Goal: Book appointment/travel/reservation

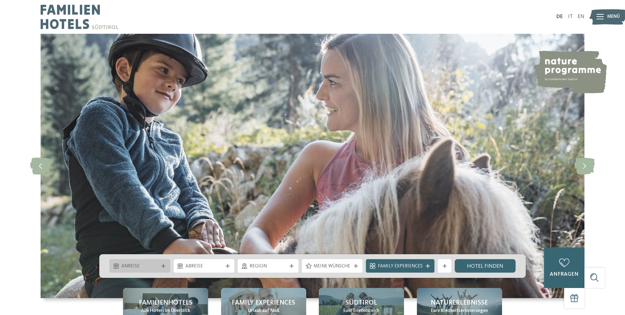
click at [160, 264] on div "Anreise" at bounding box center [139, 266] width 61 height 14
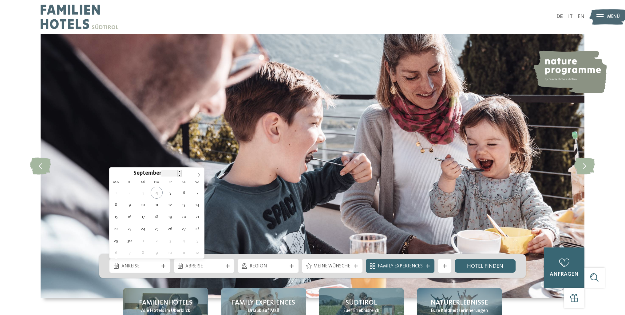
click at [176, 173] on div "****" at bounding box center [171, 173] width 20 height 7
click at [178, 171] on span at bounding box center [179, 171] width 4 height 3
type input "****"
click at [178, 175] on span at bounding box center [179, 174] width 4 height 3
click at [145, 172] on span "September" at bounding box center [147, 174] width 28 height 6
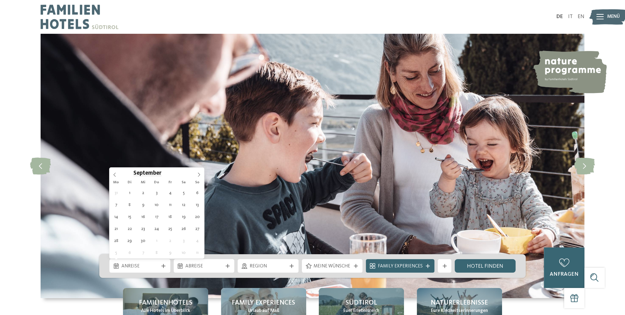
click at [139, 174] on span "September" at bounding box center [147, 174] width 28 height 6
click at [114, 175] on icon at bounding box center [115, 175] width 4 height 4
type div "07.07.2026"
type input "****"
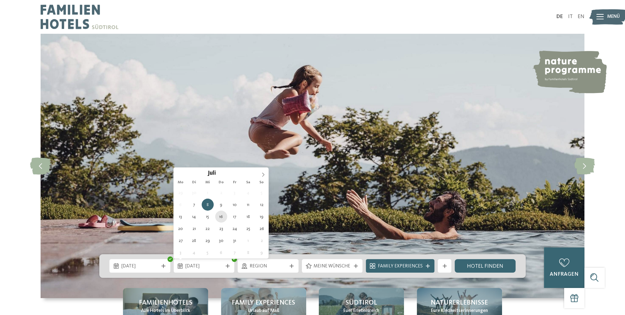
type div "16.07.2026"
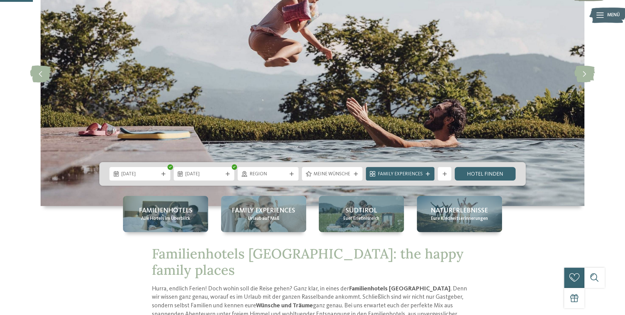
scroll to position [154, 0]
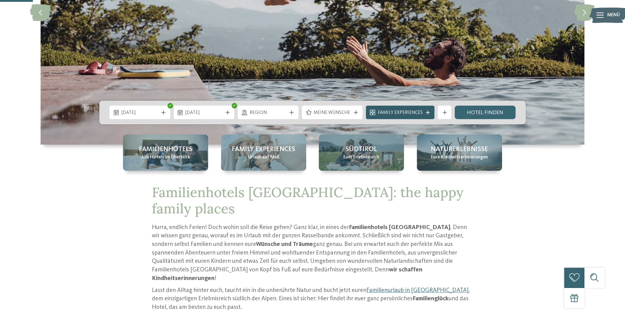
click at [432, 113] on div "Family Experiences" at bounding box center [400, 113] width 69 height 14
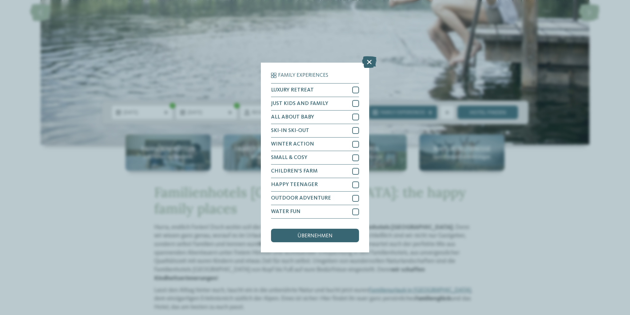
click at [365, 61] on icon at bounding box center [369, 62] width 14 height 12
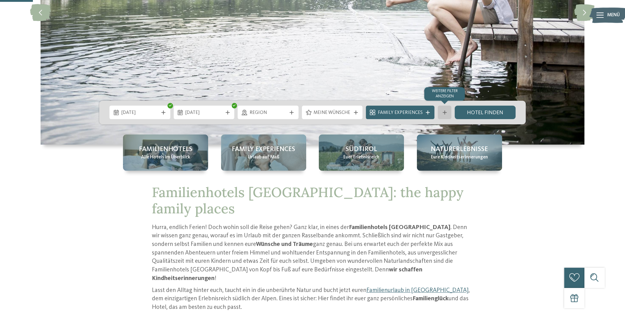
click at [446, 113] on icon at bounding box center [445, 113] width 4 height 4
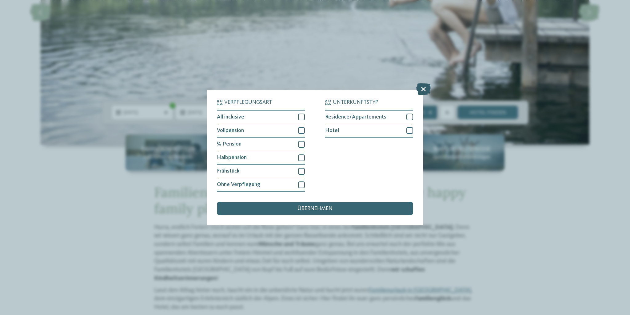
click at [424, 89] on icon at bounding box center [423, 89] width 14 height 12
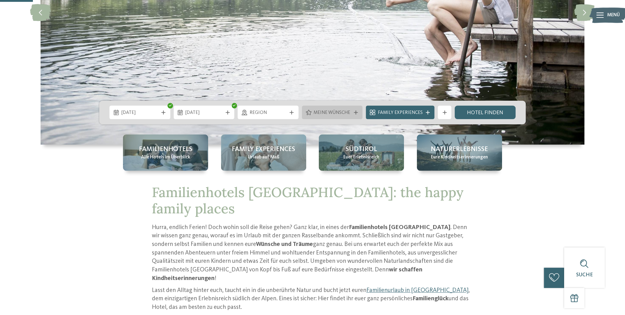
click at [355, 112] on icon at bounding box center [356, 113] width 4 height 4
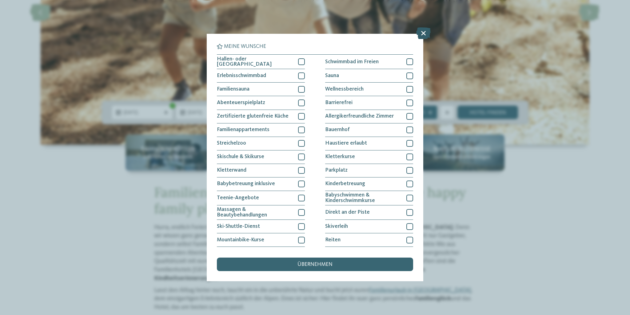
click at [424, 34] on icon at bounding box center [423, 33] width 14 height 12
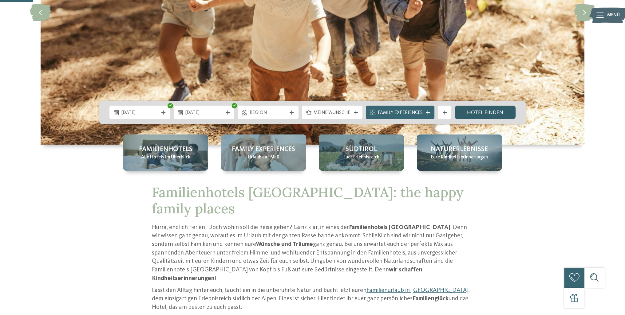
click at [492, 112] on link "Hotel finden" at bounding box center [485, 113] width 61 height 14
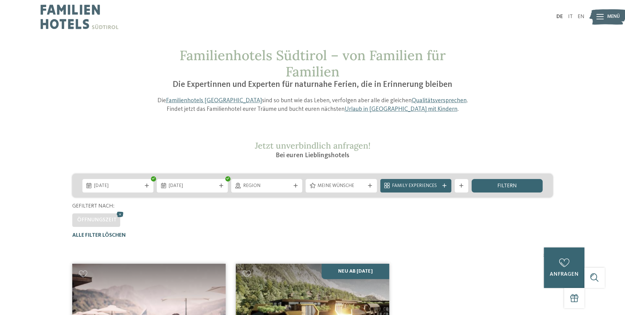
click at [114, 235] on span "Alle Filter löschen" at bounding box center [98, 235] width 53 height 5
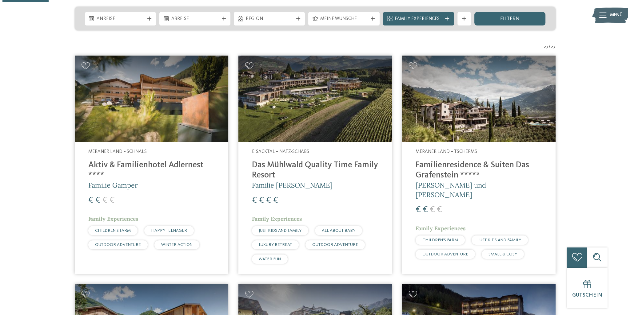
scroll to position [106, 0]
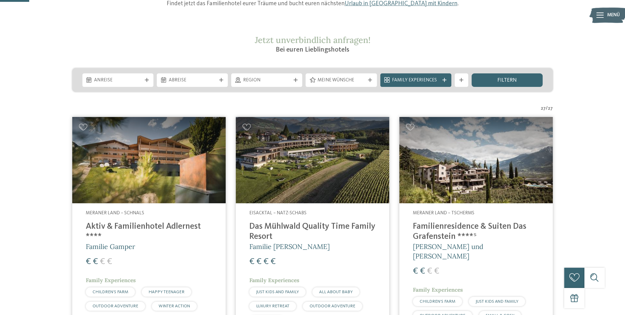
click at [371, 78] on div "Meine Wünsche" at bounding box center [341, 80] width 71 height 14
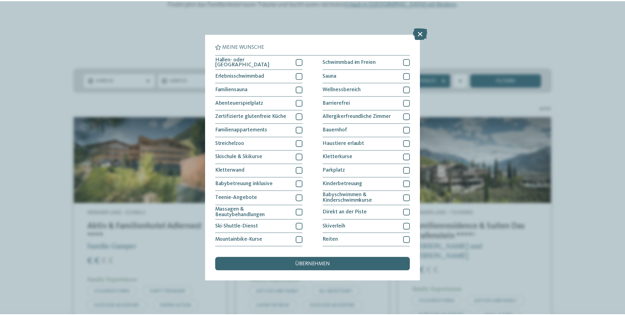
scroll to position [39, 0]
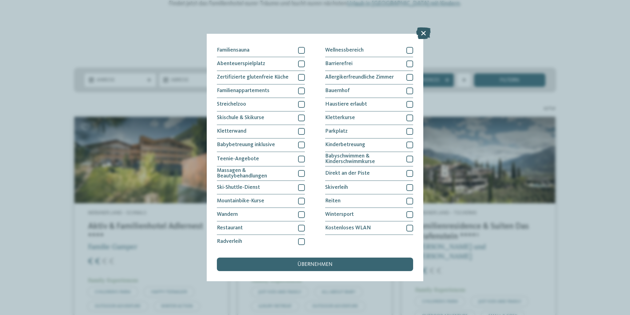
click at [419, 34] on icon at bounding box center [423, 33] width 14 height 12
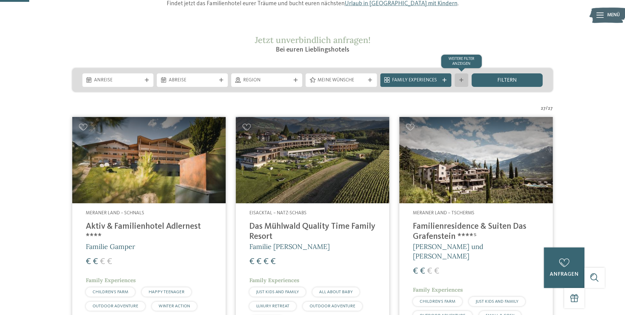
click at [459, 81] on icon at bounding box center [461, 80] width 4 height 4
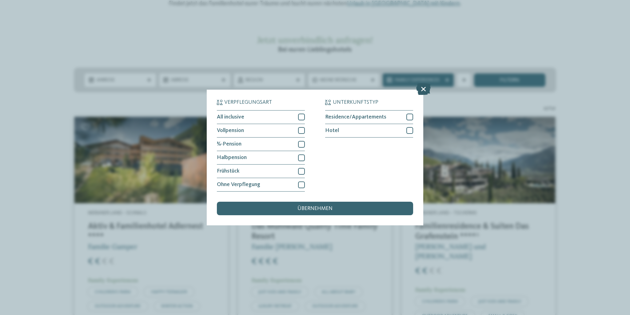
click at [422, 90] on icon at bounding box center [423, 89] width 14 height 12
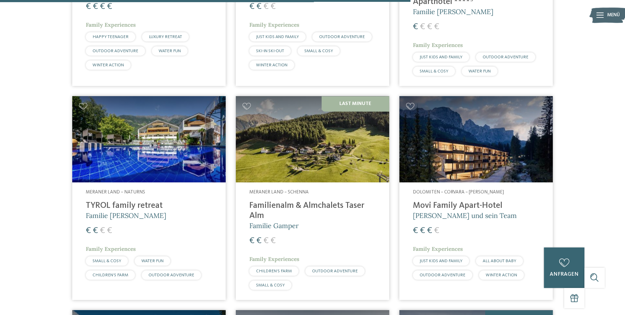
scroll to position [1489, 0]
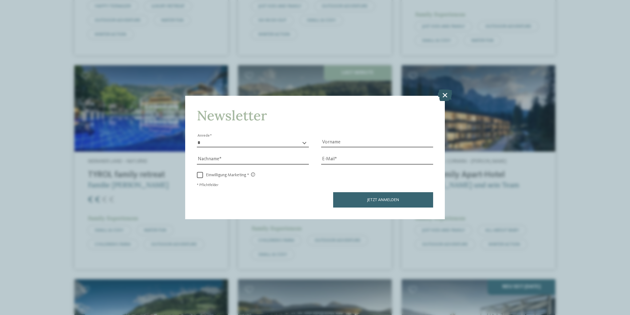
click at [446, 96] on icon at bounding box center [444, 95] width 14 height 12
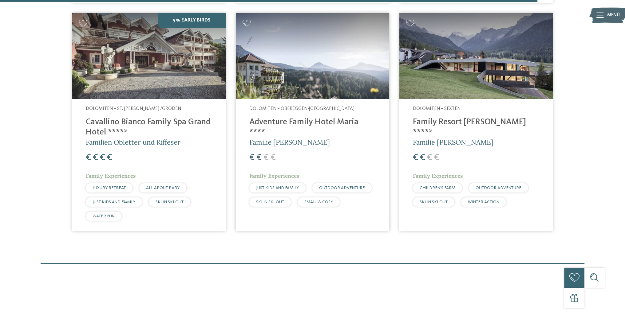
scroll to position [1950, 0]
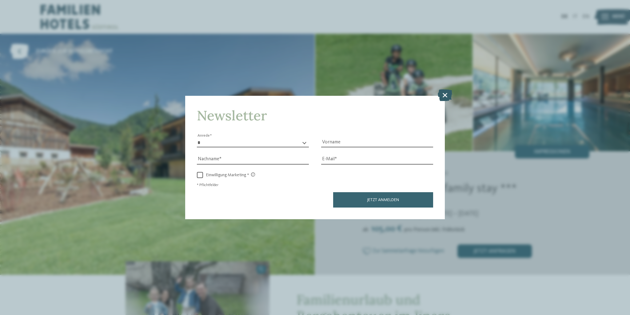
click at [449, 94] on icon at bounding box center [444, 95] width 14 height 12
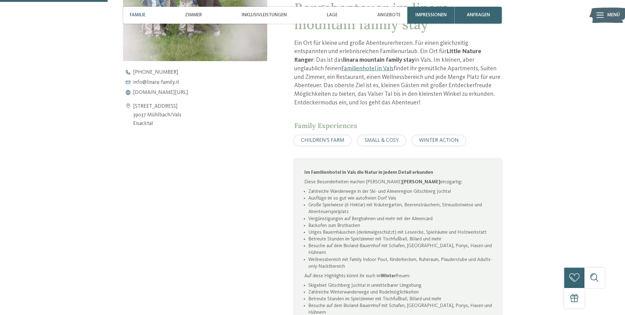
scroll to position [400, 0]
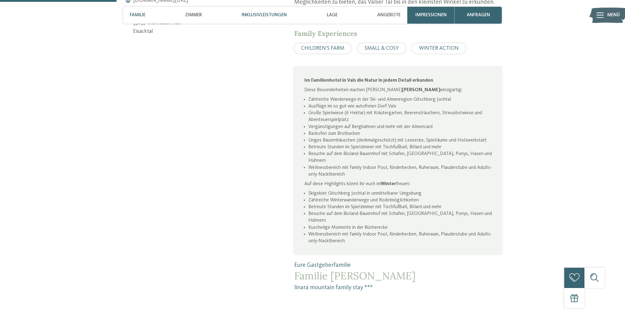
click at [251, 16] on span "Inklusivleistungen" at bounding box center [264, 15] width 45 height 6
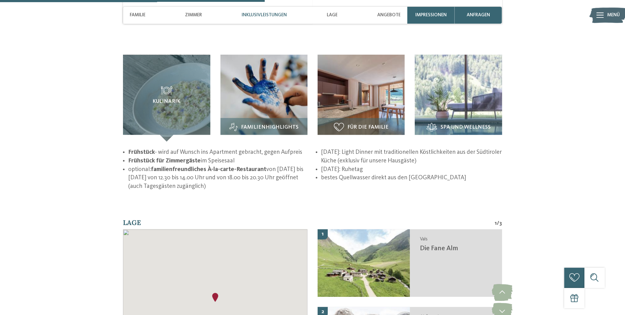
scroll to position [953, 0]
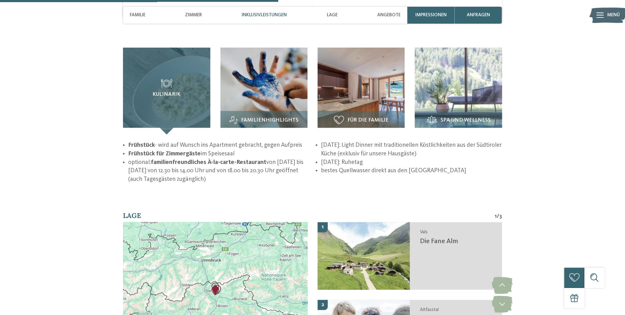
click at [141, 80] on h3 "Kulinarik" at bounding box center [166, 89] width 60 height 18
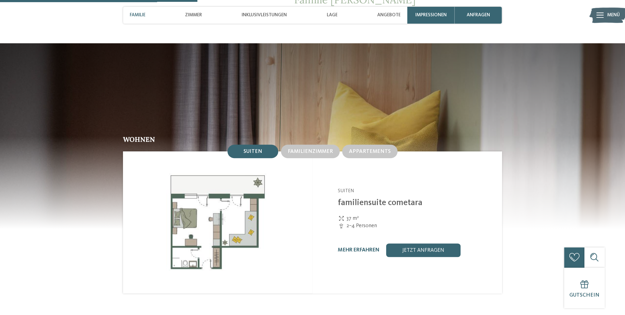
scroll to position [737, 0]
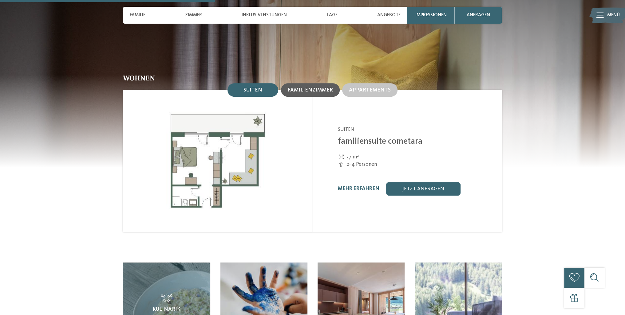
click at [309, 88] on span "Familienzimmer" at bounding box center [310, 90] width 45 height 5
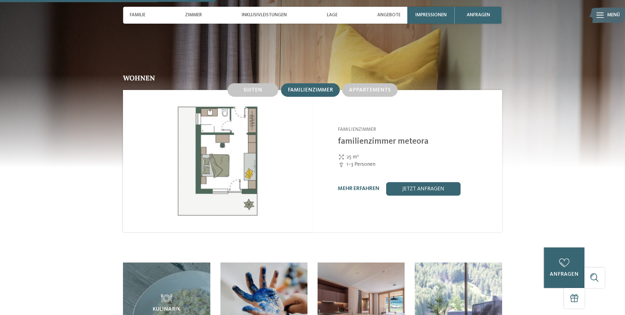
click at [239, 170] on img at bounding box center [217, 161] width 189 height 142
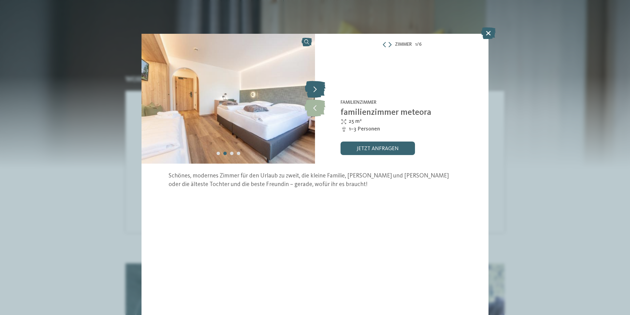
click at [318, 89] on icon at bounding box center [315, 89] width 21 height 17
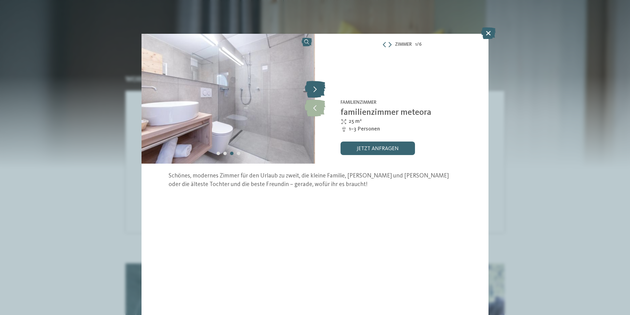
click at [314, 90] on icon at bounding box center [315, 89] width 21 height 17
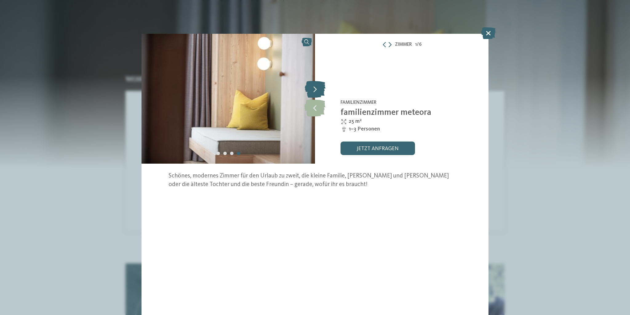
click at [314, 90] on icon at bounding box center [315, 89] width 21 height 17
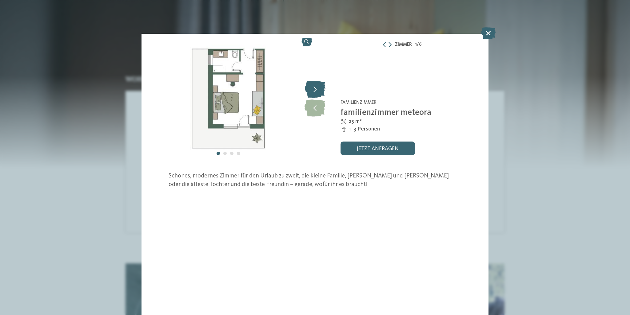
click at [314, 90] on icon at bounding box center [315, 89] width 21 height 17
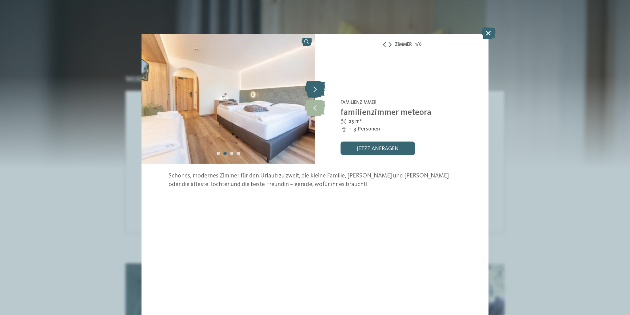
click at [314, 90] on icon at bounding box center [315, 89] width 21 height 17
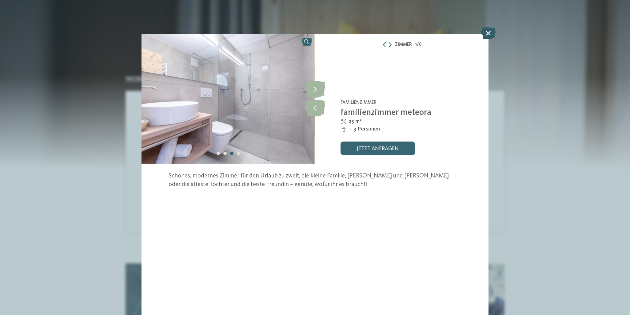
click at [487, 35] on icon at bounding box center [488, 33] width 14 height 12
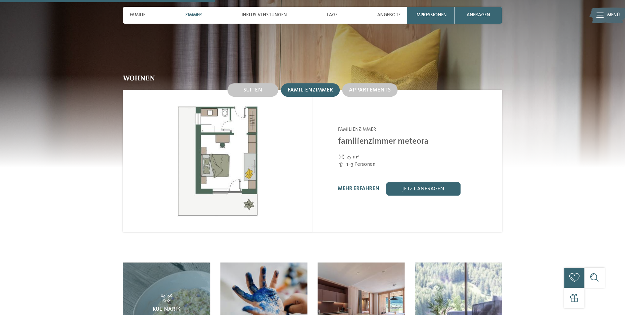
click at [374, 75] on h2 "Wohnen" at bounding box center [312, 78] width 379 height 7
click at [374, 88] on span "Appartements" at bounding box center [370, 90] width 42 height 5
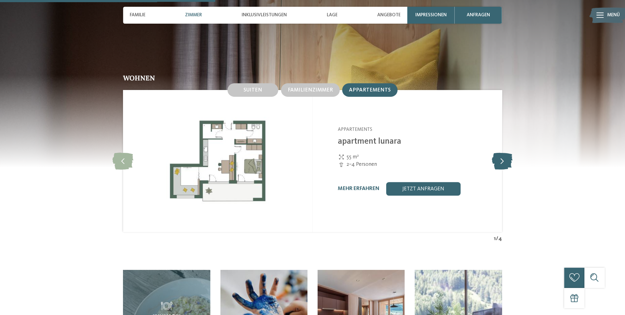
click at [499, 153] on icon at bounding box center [502, 161] width 21 height 17
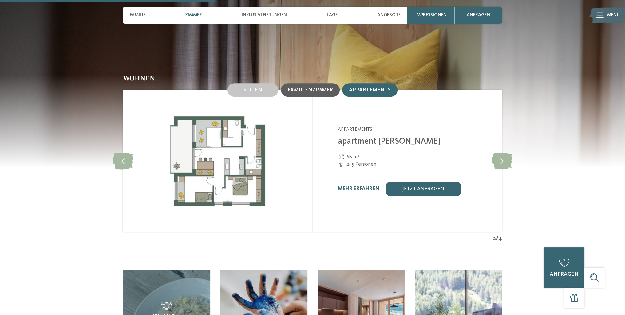
click at [320, 88] on span "Familienzimmer" at bounding box center [310, 90] width 45 height 5
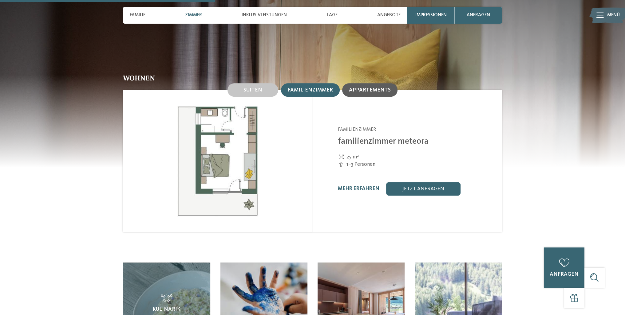
click at [383, 88] on span "Appartements" at bounding box center [370, 90] width 42 height 5
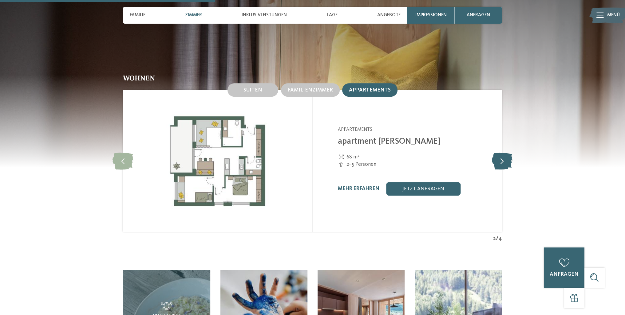
click at [506, 153] on icon at bounding box center [502, 161] width 21 height 17
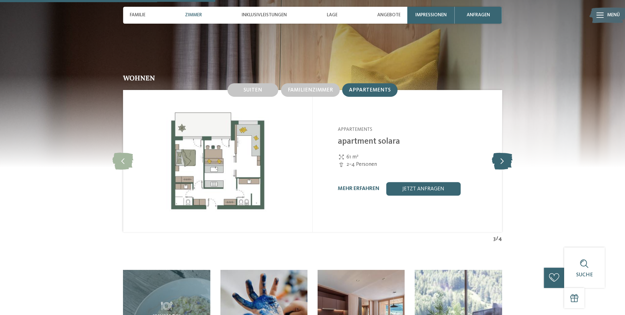
click at [506, 153] on icon at bounding box center [502, 161] width 21 height 17
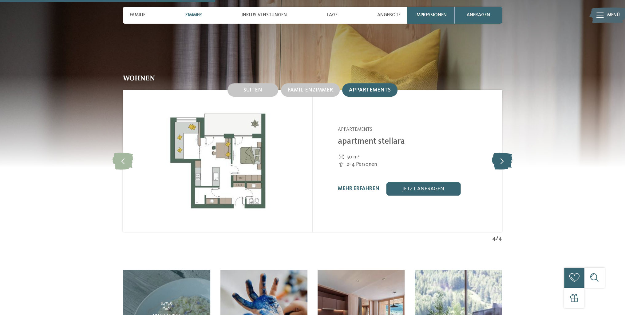
click at [506, 153] on icon at bounding box center [502, 161] width 21 height 17
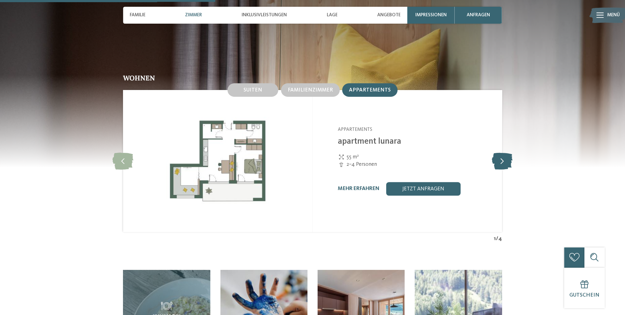
click at [506, 153] on icon at bounding box center [502, 161] width 21 height 17
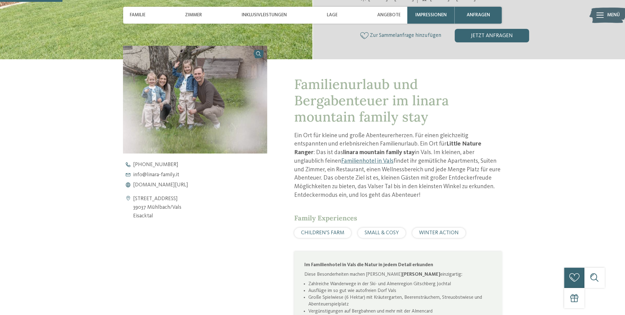
scroll to position [153, 0]
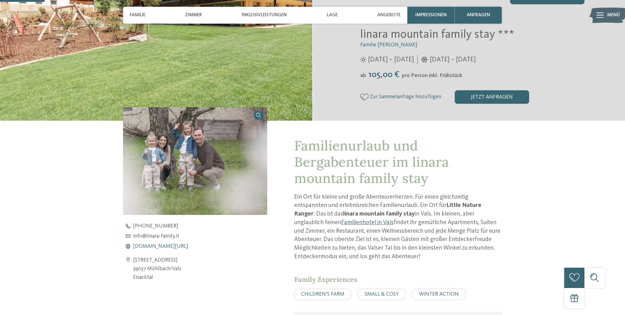
click at [175, 247] on span "www.linara-family.it/de" at bounding box center [160, 247] width 55 height 6
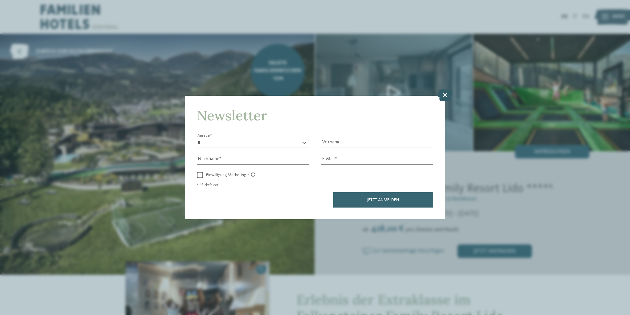
click at [445, 94] on icon at bounding box center [444, 95] width 14 height 12
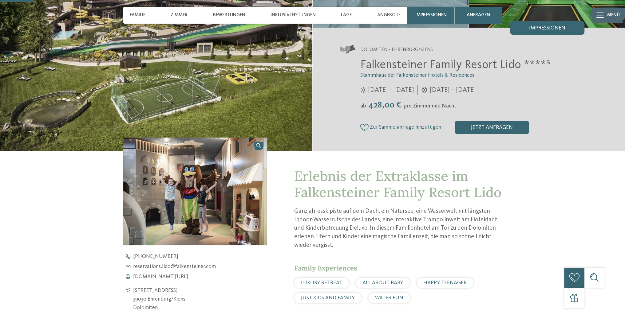
scroll to position [154, 0]
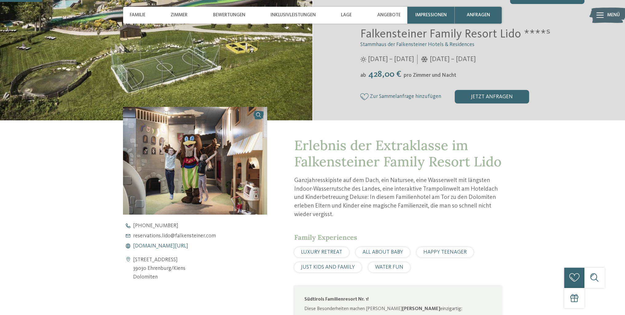
click at [171, 247] on span "www.falkensteiner.com/lido" at bounding box center [160, 247] width 55 height 6
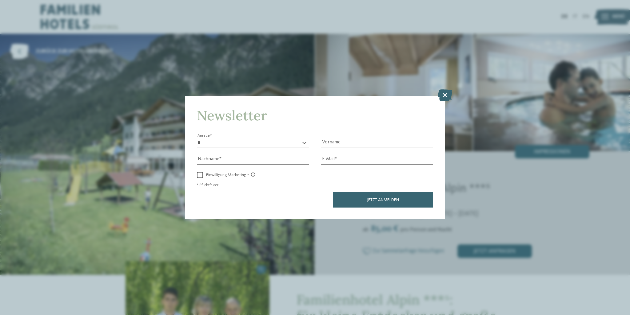
click at [443, 95] on icon at bounding box center [444, 95] width 14 height 12
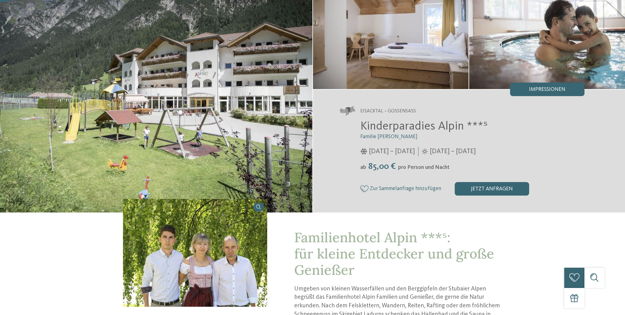
scroll to position [184, 0]
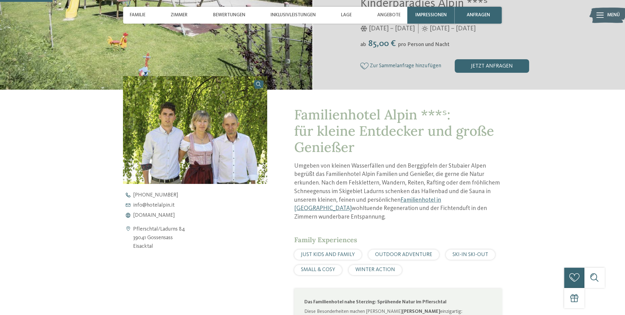
click at [166, 213] on span "www.hotelalpin.it" at bounding box center [154, 216] width 42 height 6
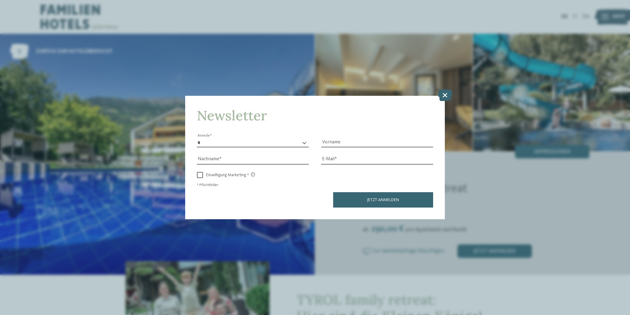
click at [448, 94] on icon at bounding box center [444, 95] width 14 height 12
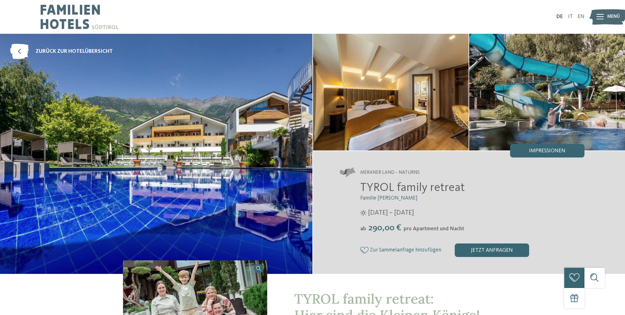
scroll to position [31, 0]
